Goal: Check status: Check status

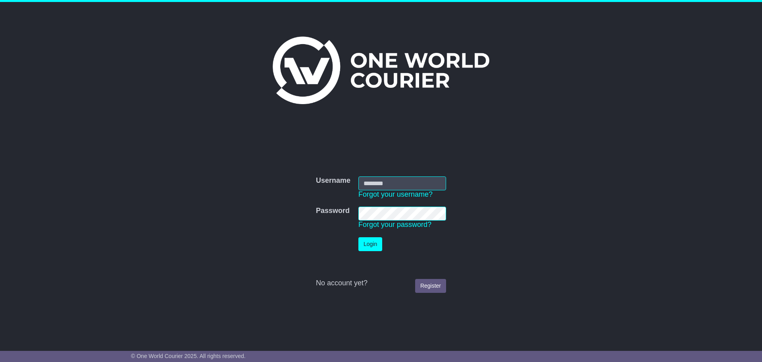
type input "**********"
drag, startPoint x: 0, startPoint y: 0, endPoint x: 375, endPoint y: 239, distance: 444.7
click at [375, 239] on button "Login" at bounding box center [371, 244] width 24 height 14
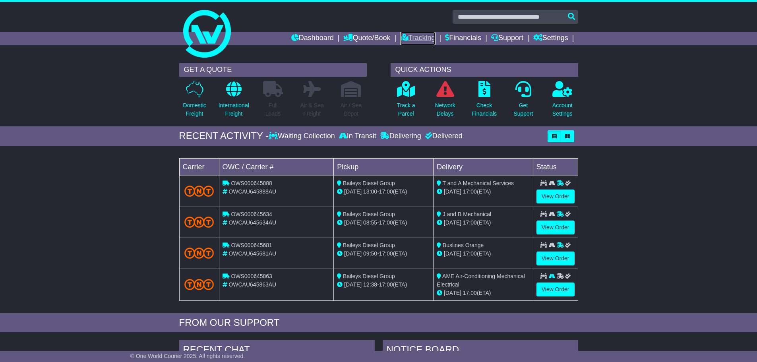
click at [413, 37] on link "Tracking" at bounding box center [417, 39] width 35 height 14
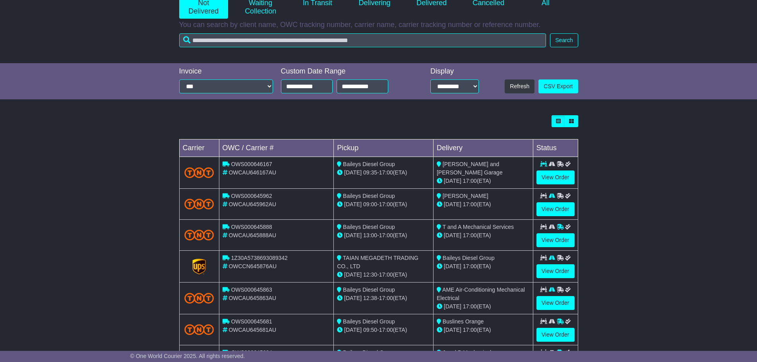
scroll to position [227, 0]
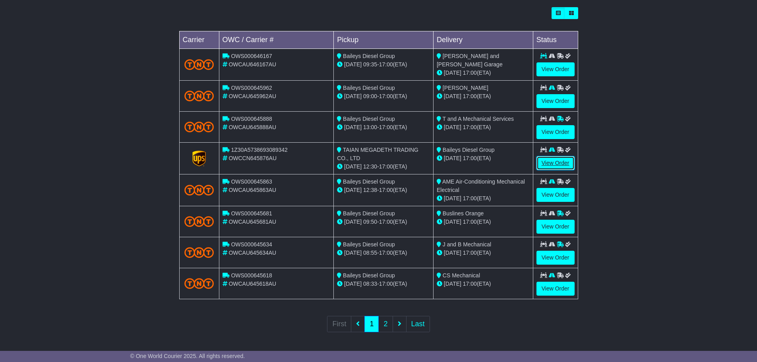
click at [562, 158] on link "View Order" at bounding box center [555, 163] width 38 height 14
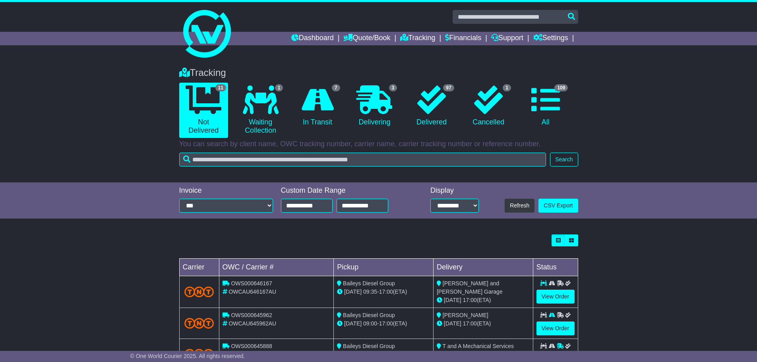
scroll to position [159, 0]
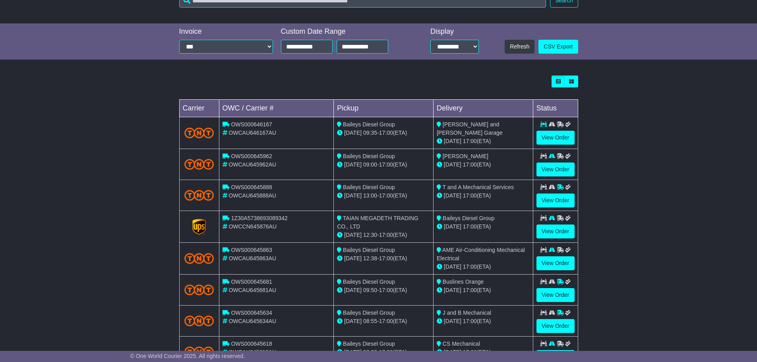
click at [254, 218] on span "1Z30A5738693089342" at bounding box center [259, 218] width 56 height 6
copy span "1Z30A5738693089342"
